Goal: Task Accomplishment & Management: Use online tool/utility

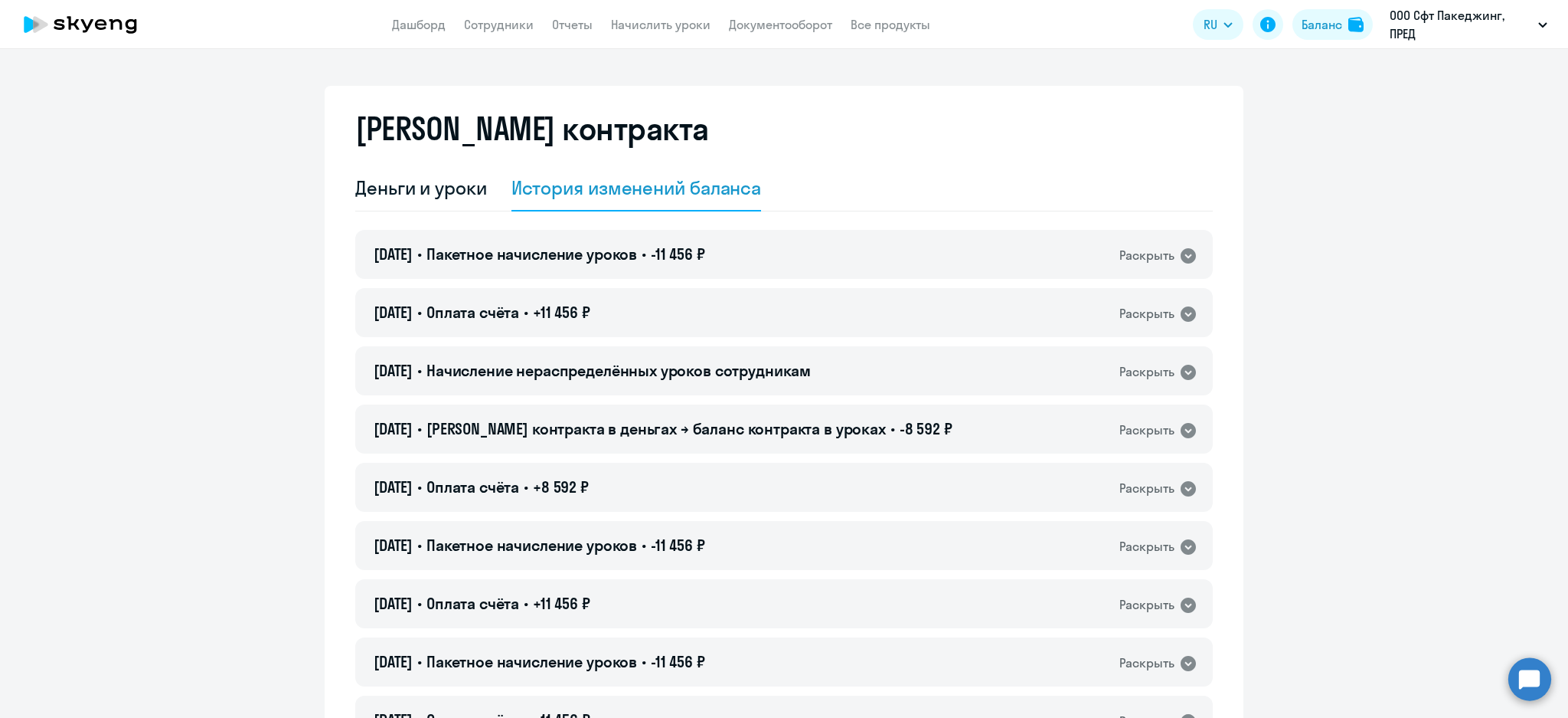
select select "english_adult_not_native_speaker"
click at [679, 35] on app-header "Дашборд Сотрудники Отчеты Начислить уроки Документооборот Все продукты Дашборд …" at bounding box center [784, 24] width 1568 height 49
click at [663, 25] on link "Начислить уроки" at bounding box center [661, 24] width 100 height 15
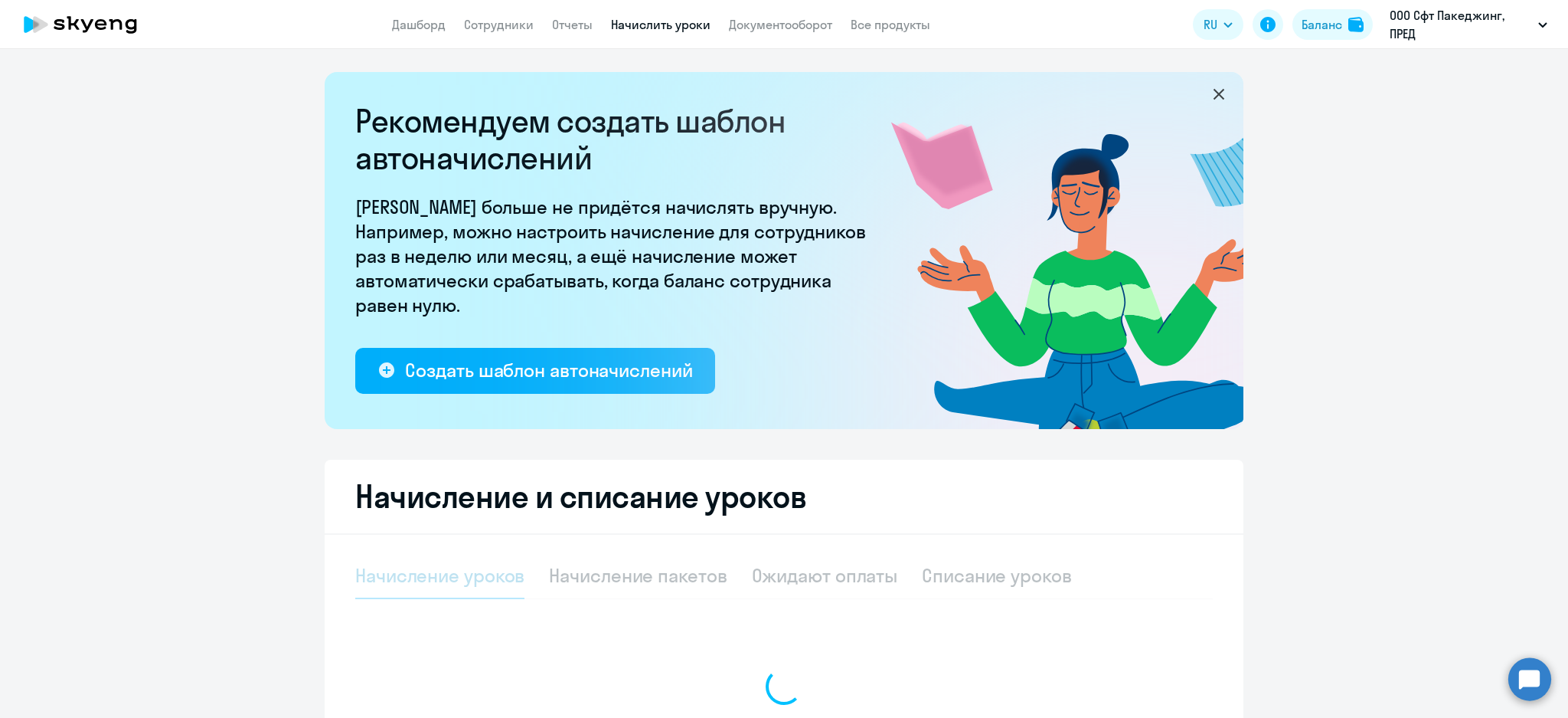
select select "10"
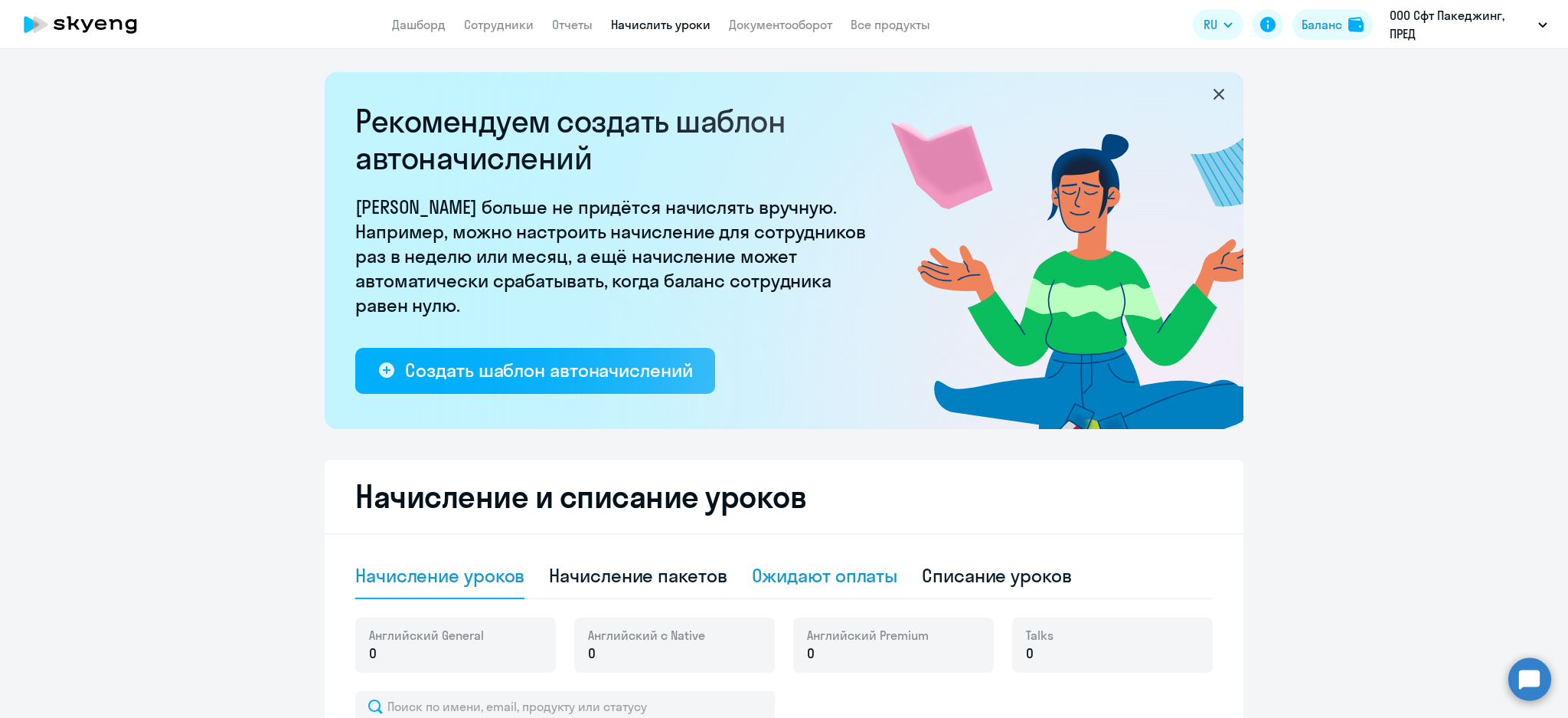
click at [821, 586] on div "Ожидают оплаты" at bounding box center [824, 575] width 146 height 24
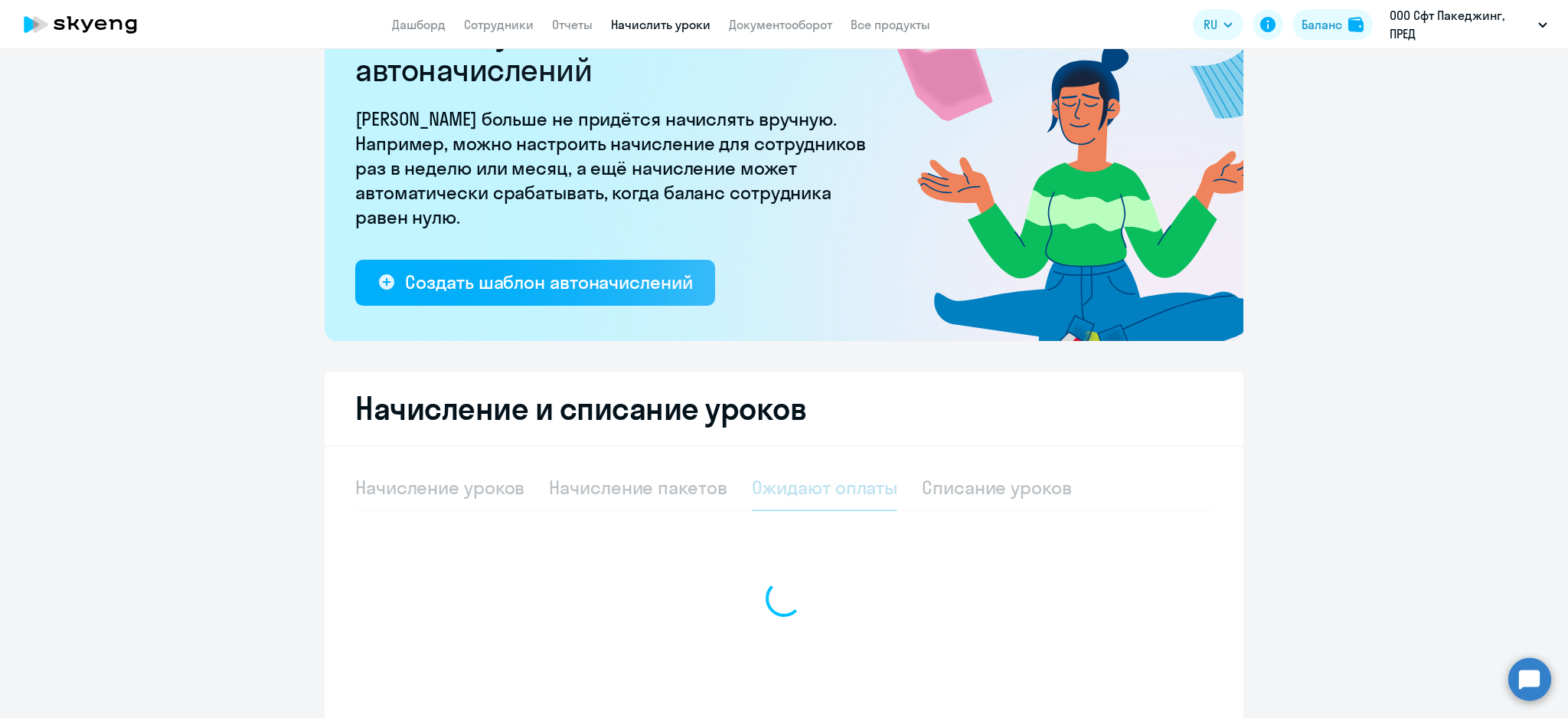
scroll to position [187, 0]
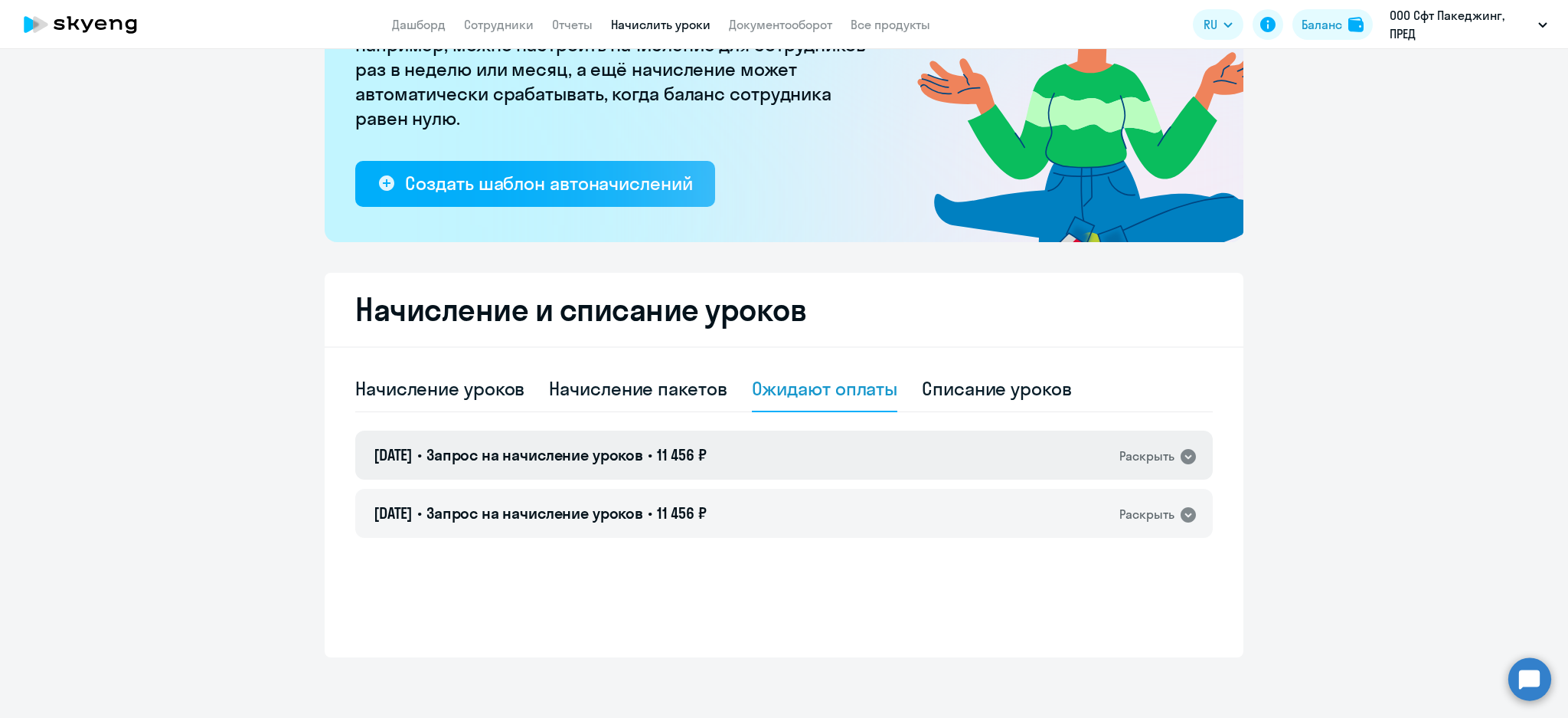
click at [676, 448] on span "11 456 ₽" at bounding box center [681, 455] width 49 height 19
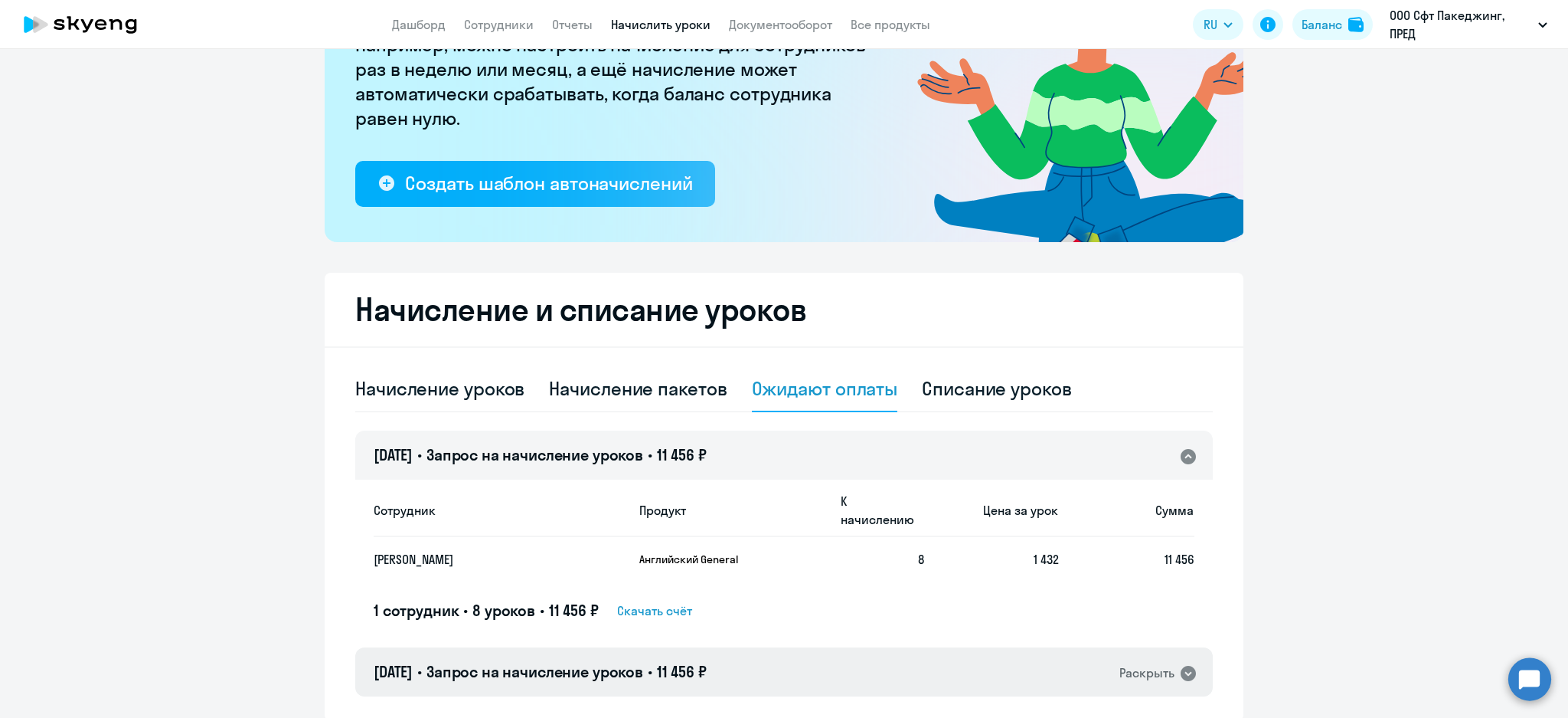
drag, startPoint x: 744, startPoint y: 663, endPoint x: 739, endPoint y: 630, distance: 33.4
click at [744, 659] on div "[DATE] • Запрос на начисление уроков • 11 456 ₽ Раскрыть" at bounding box center [784, 672] width 857 height 49
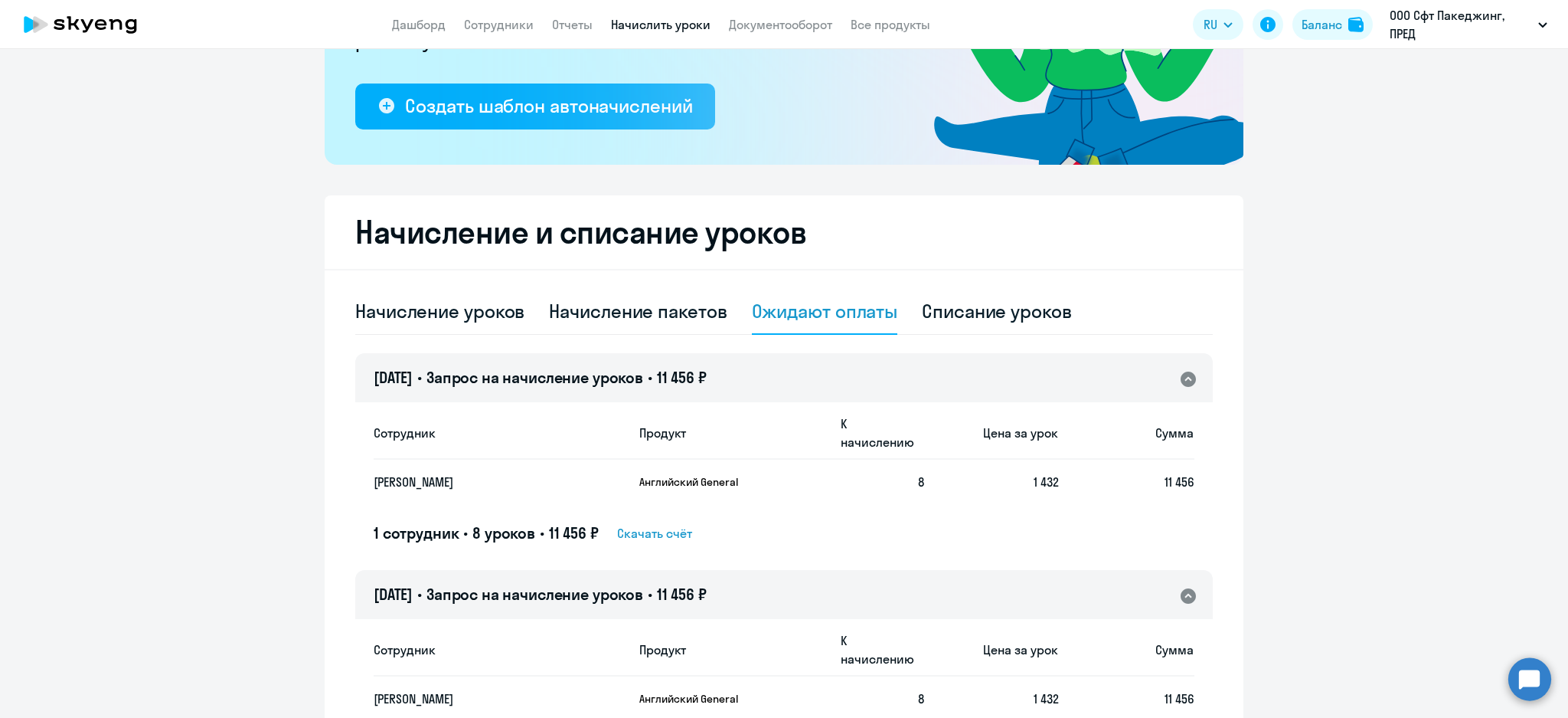
scroll to position [373, 0]
